Goal: Find contact information: Find contact information

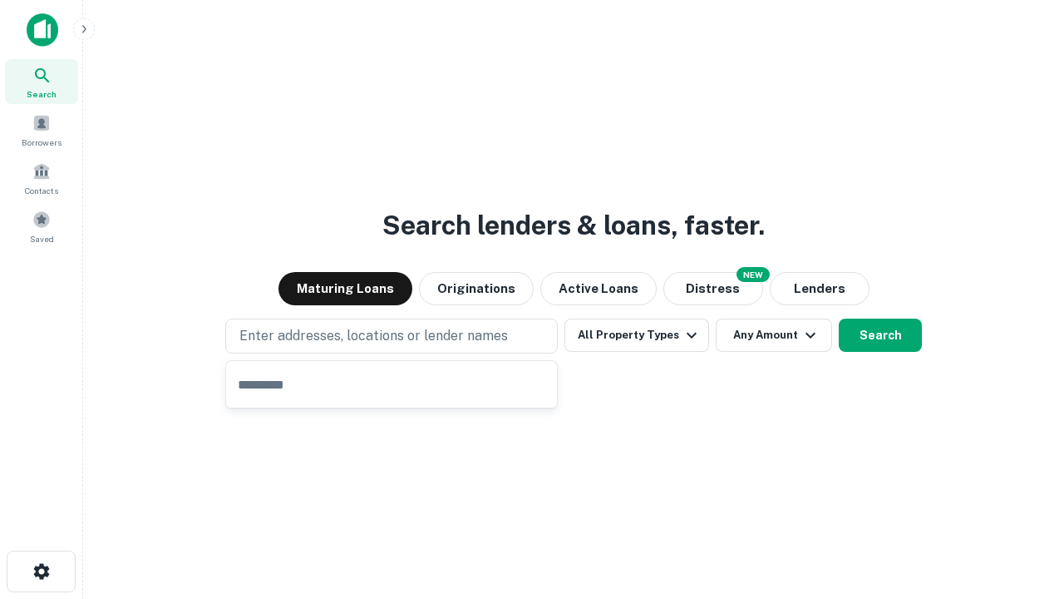
type input "**********"
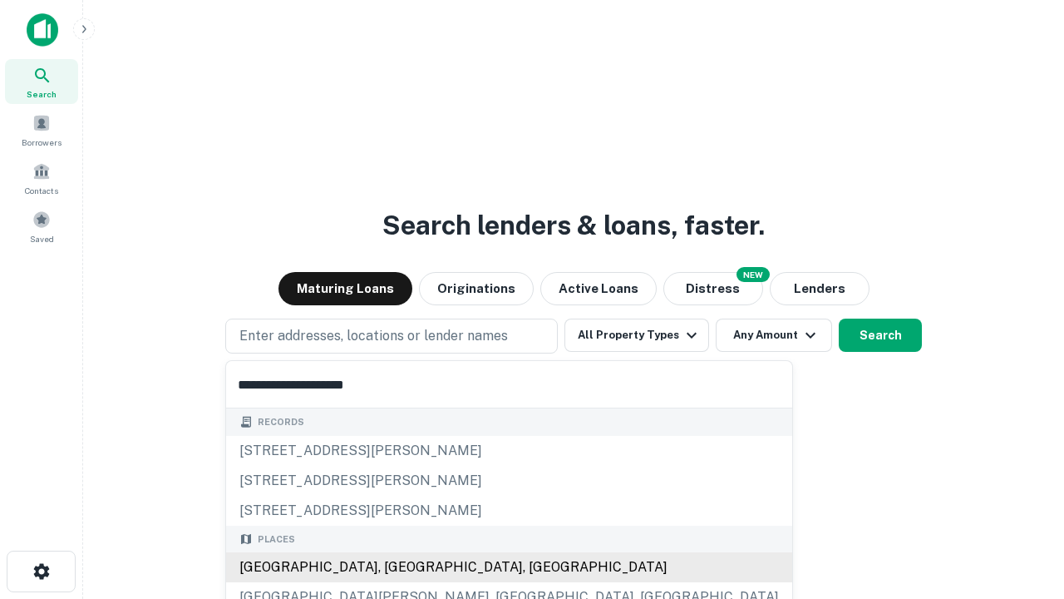
click at [397, 567] on div "[GEOGRAPHIC_DATA], [GEOGRAPHIC_DATA], [GEOGRAPHIC_DATA]" at bounding box center [509, 567] width 566 height 30
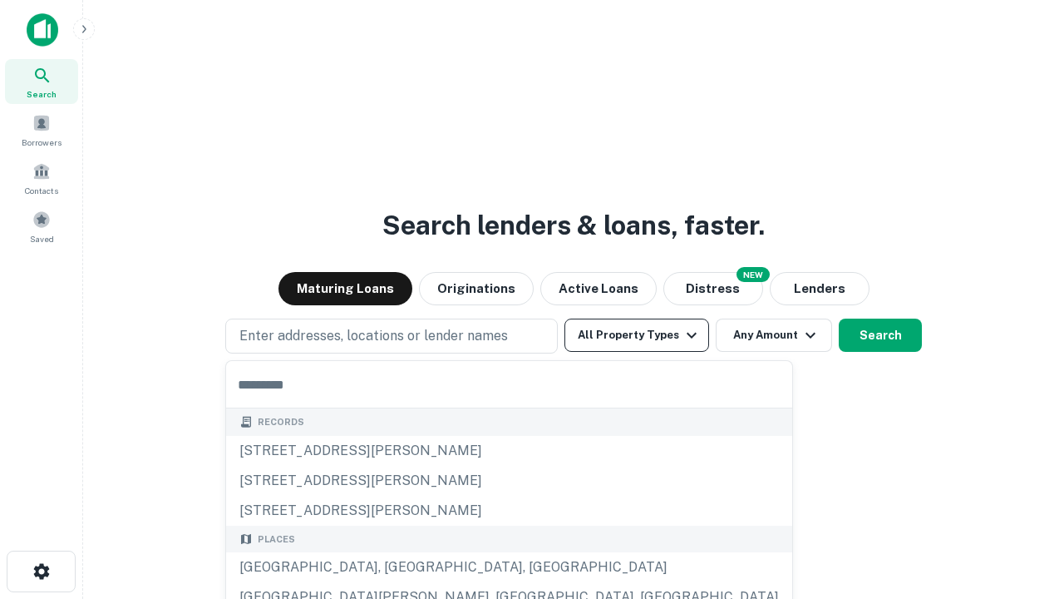
click at [637, 335] on button "All Property Types" at bounding box center [637, 334] width 145 height 33
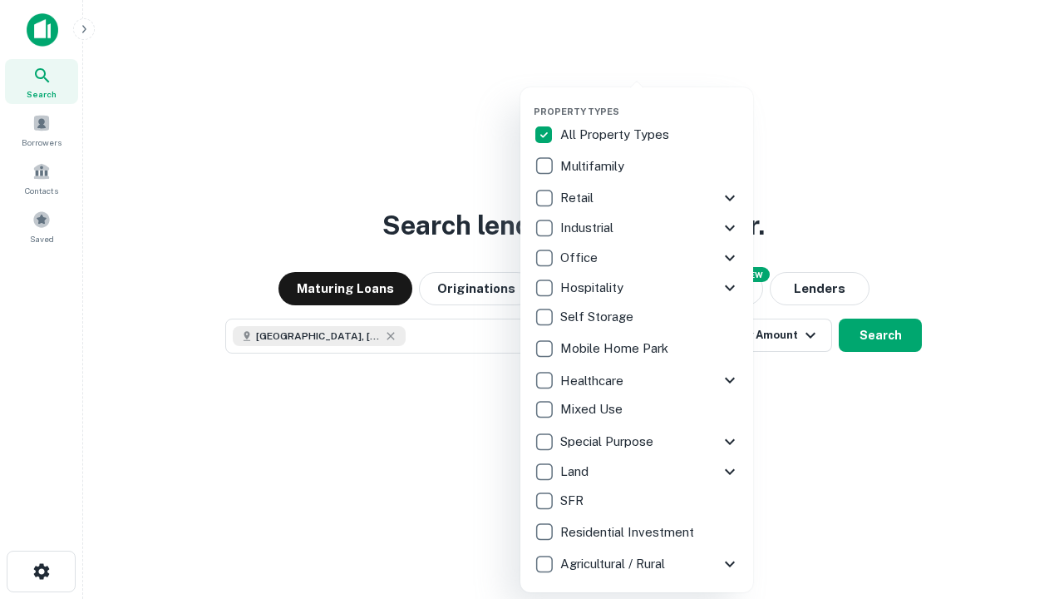
click at [650, 101] on button "button" at bounding box center [650, 101] width 233 height 1
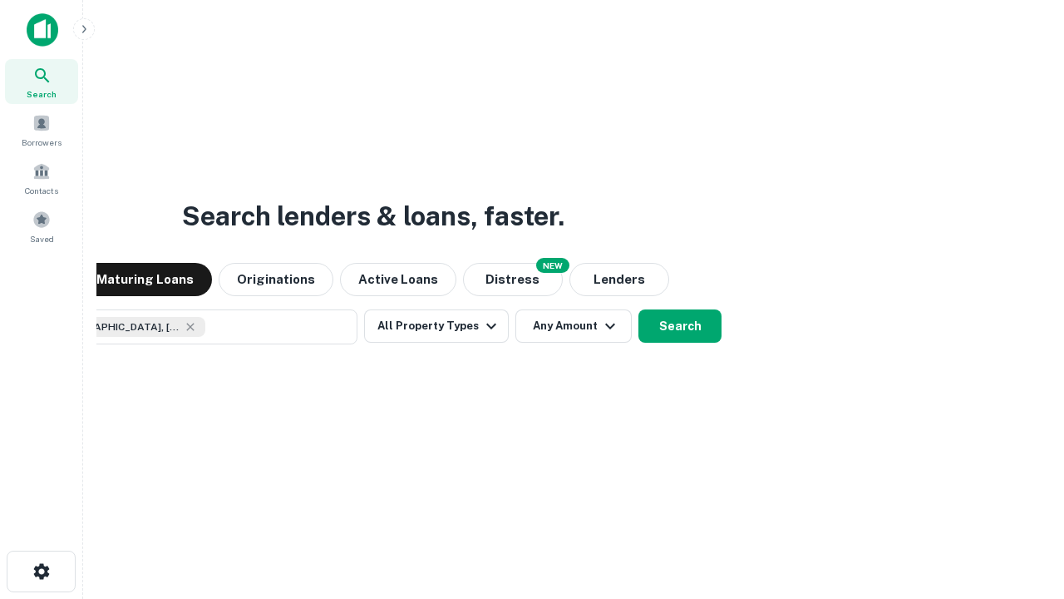
scroll to position [27, 0]
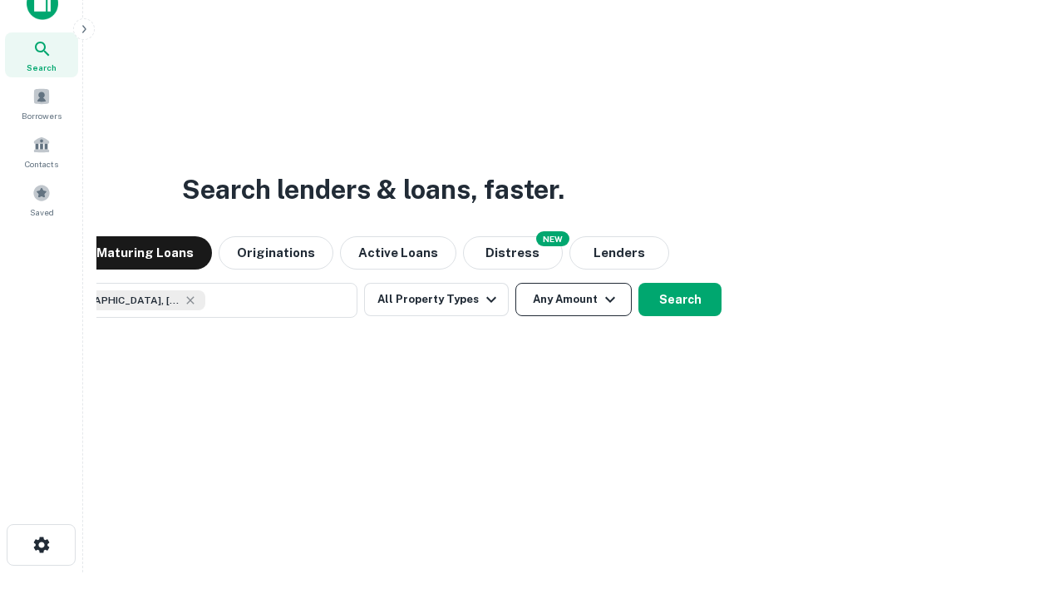
click at [515, 283] on button "Any Amount" at bounding box center [573, 299] width 116 height 33
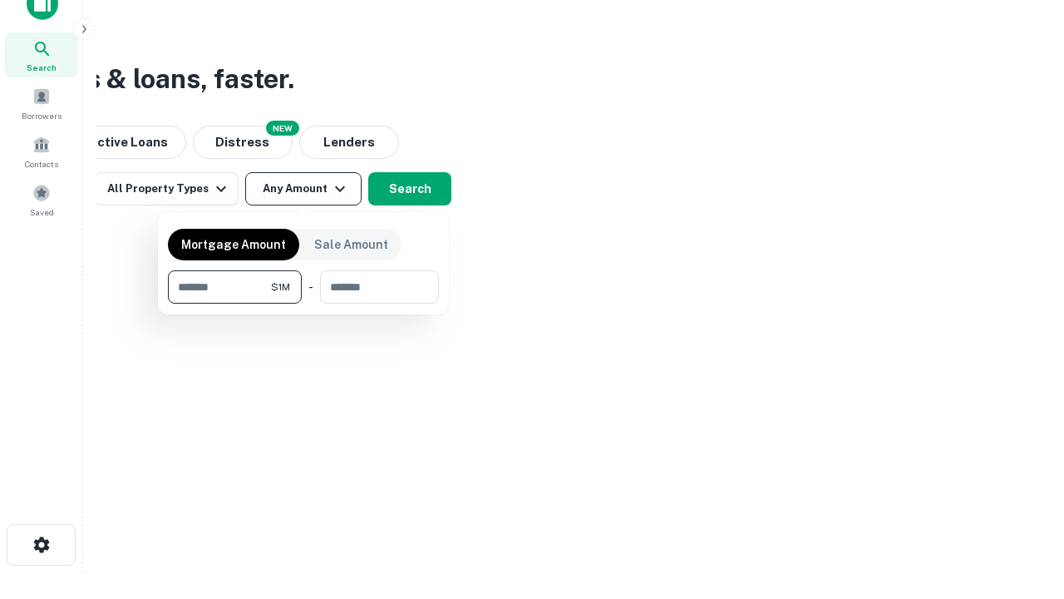
type input "*******"
click at [303, 303] on button "button" at bounding box center [303, 303] width 271 height 1
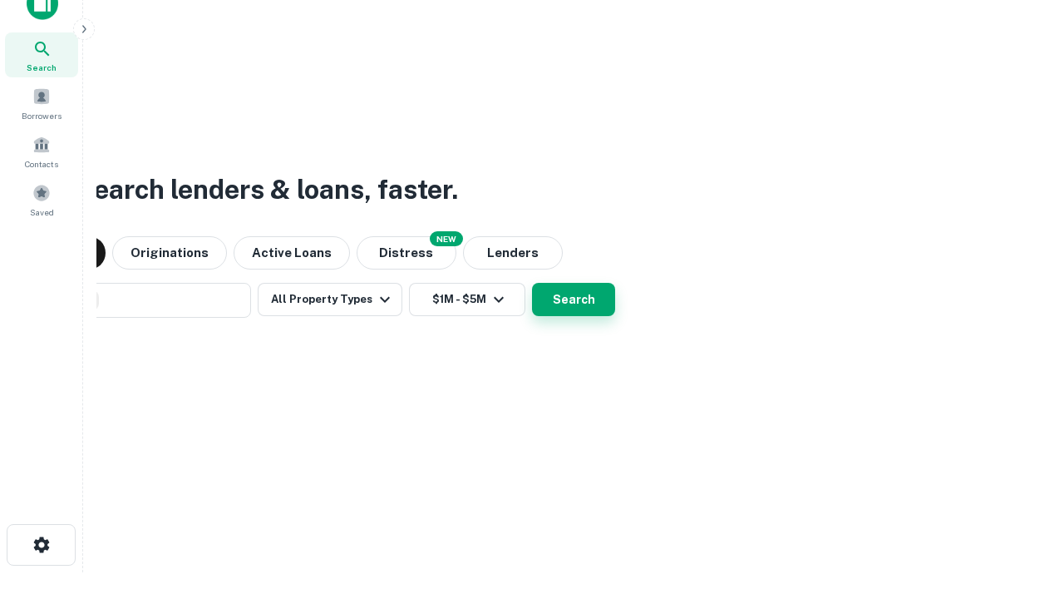
click at [532, 283] on button "Search" at bounding box center [573, 299] width 83 height 33
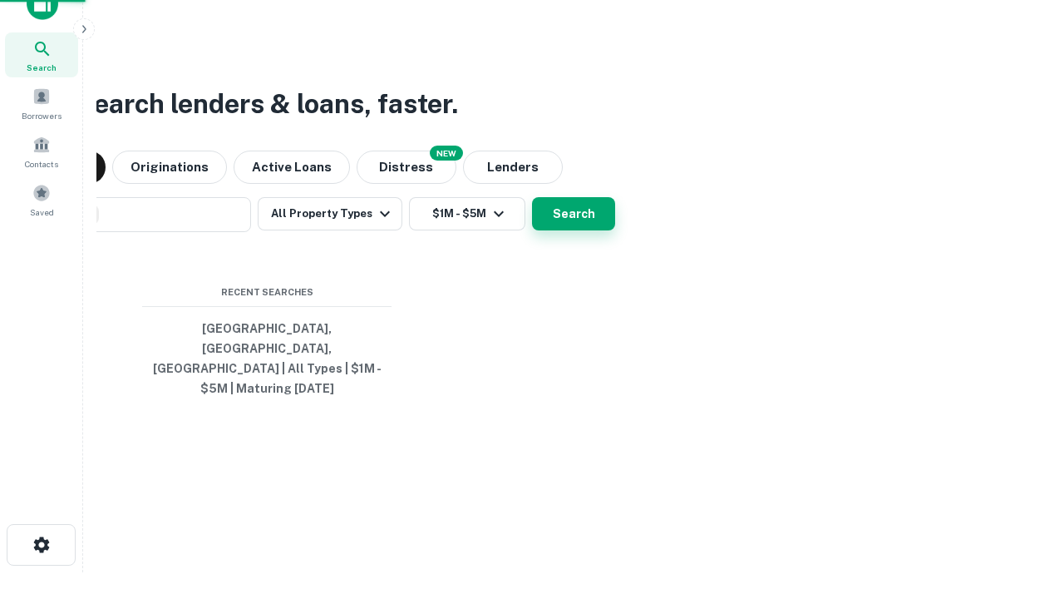
scroll to position [54, 471]
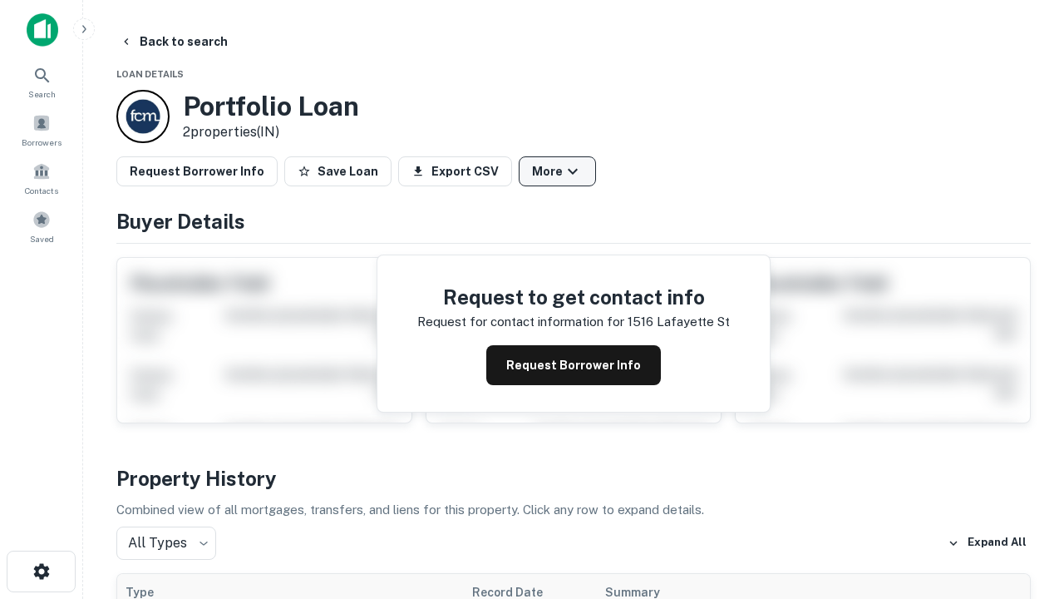
click at [557, 171] on button "More" at bounding box center [557, 171] width 77 height 30
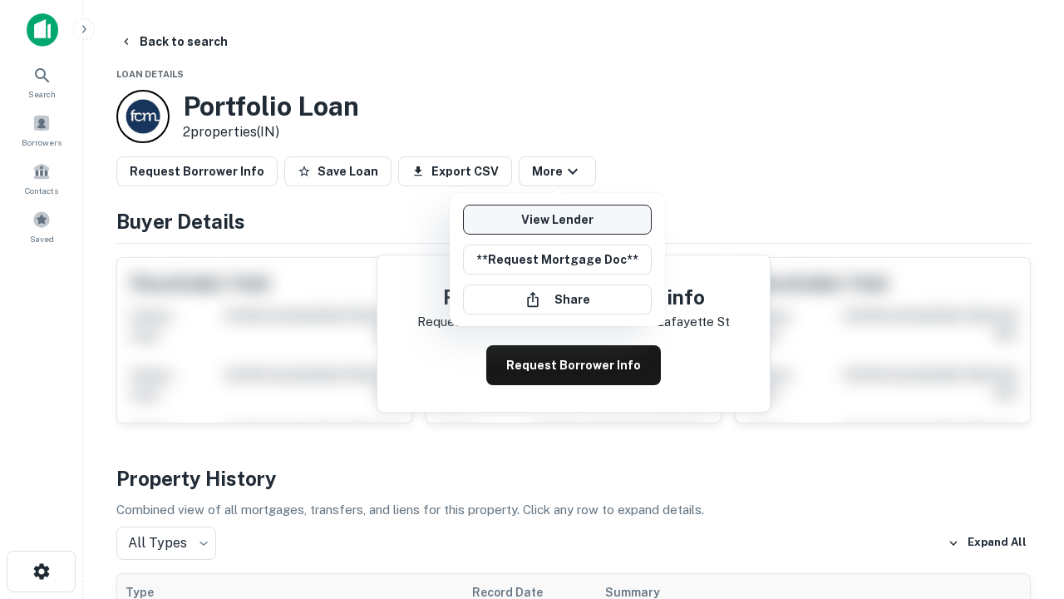
click at [557, 219] on link "View Lender" at bounding box center [557, 220] width 189 height 30
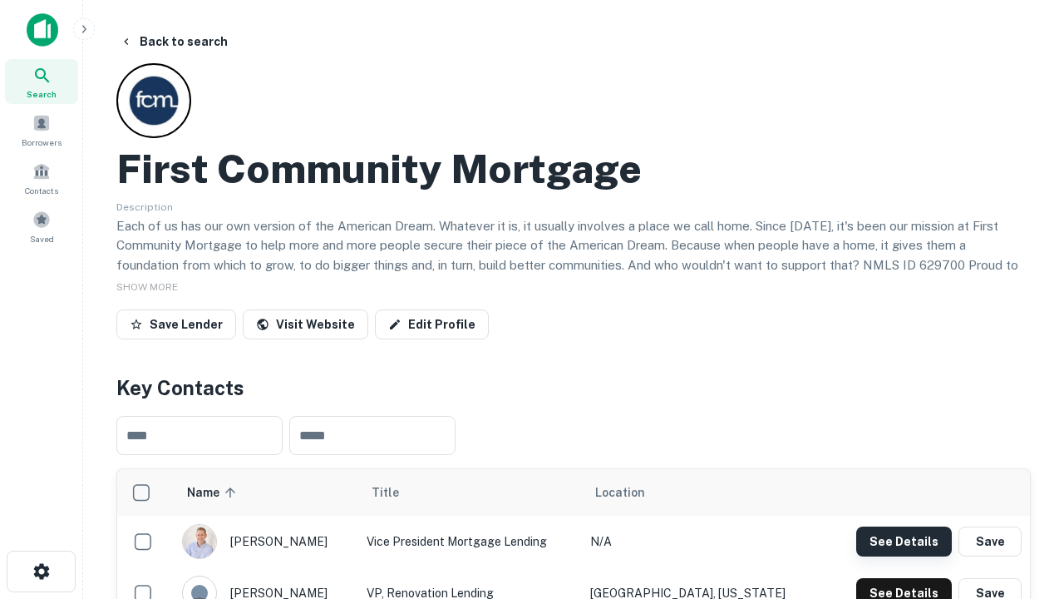
click at [904, 540] on button "See Details" at bounding box center [904, 541] width 96 height 30
click at [41, 571] on icon "button" at bounding box center [42, 571] width 20 height 20
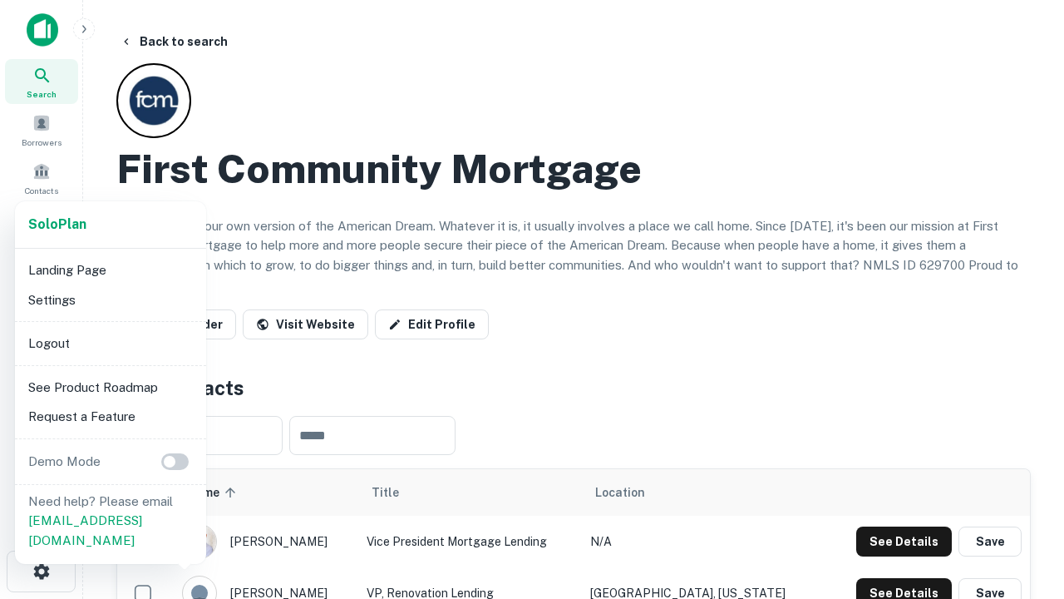
click at [110, 343] on li "Logout" at bounding box center [111, 343] width 178 height 30
